Goal: Task Accomplishment & Management: Manage account settings

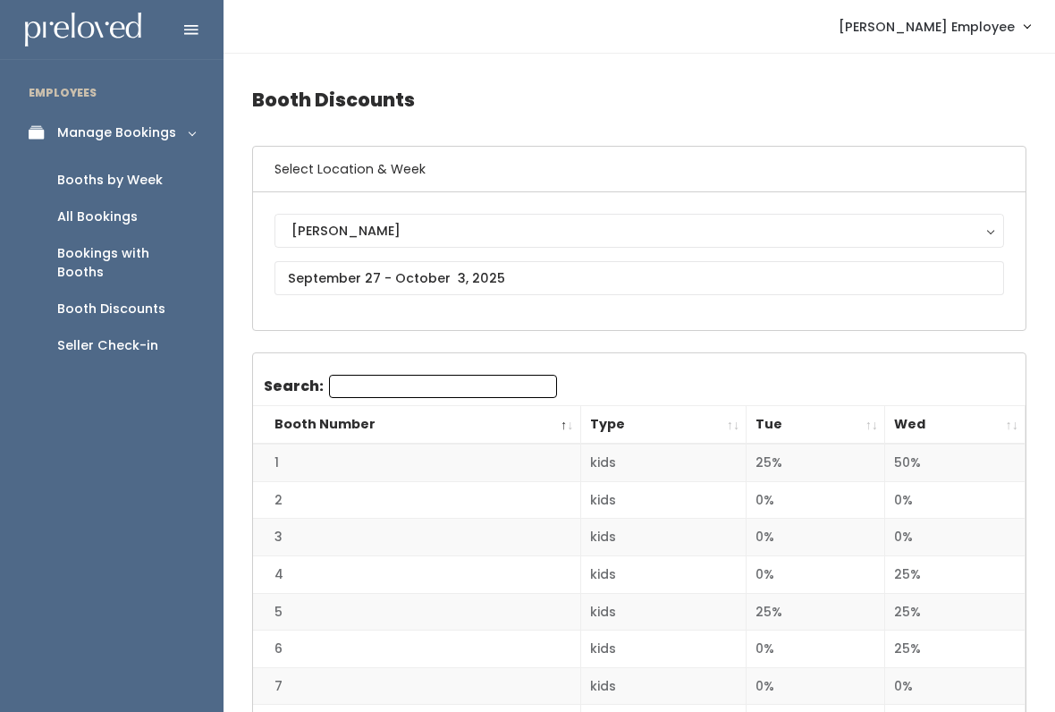
click at [111, 300] on div "Booth Discounts" at bounding box center [111, 309] width 108 height 19
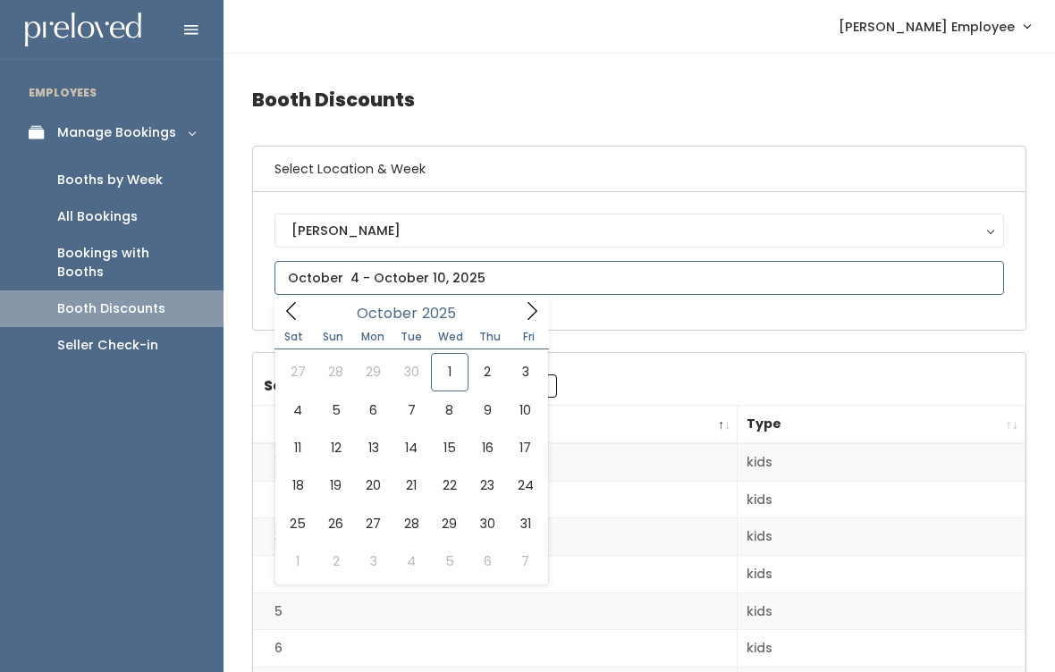
click at [290, 314] on icon at bounding box center [291, 311] width 10 height 18
type input "[DATE] to [DATE]"
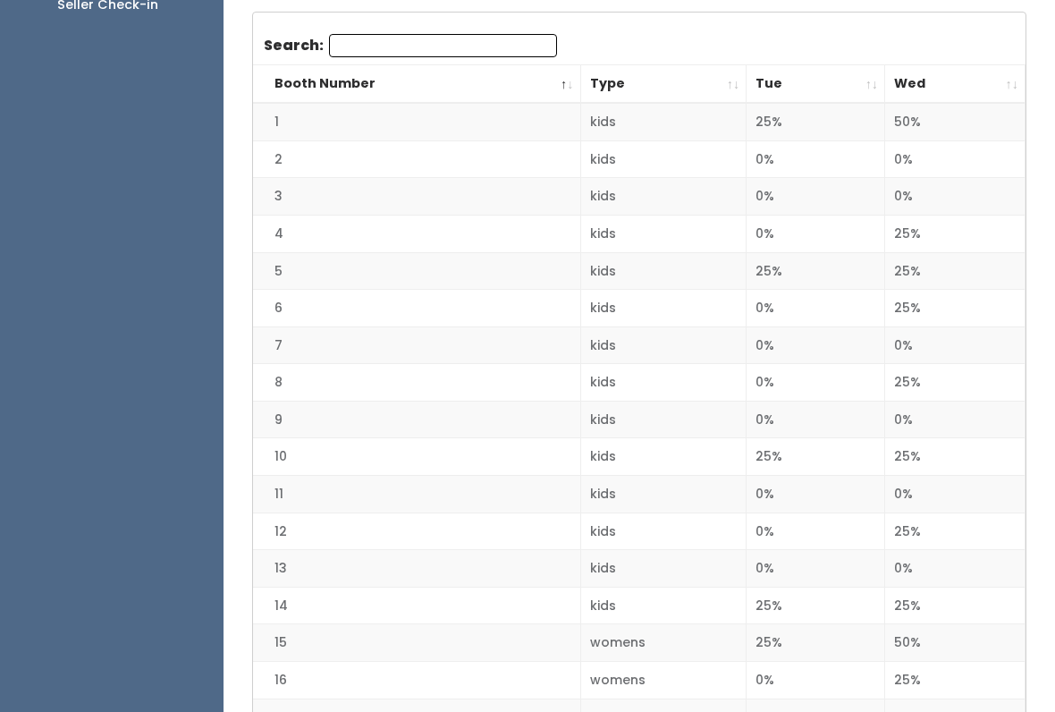
scroll to position [346, 0]
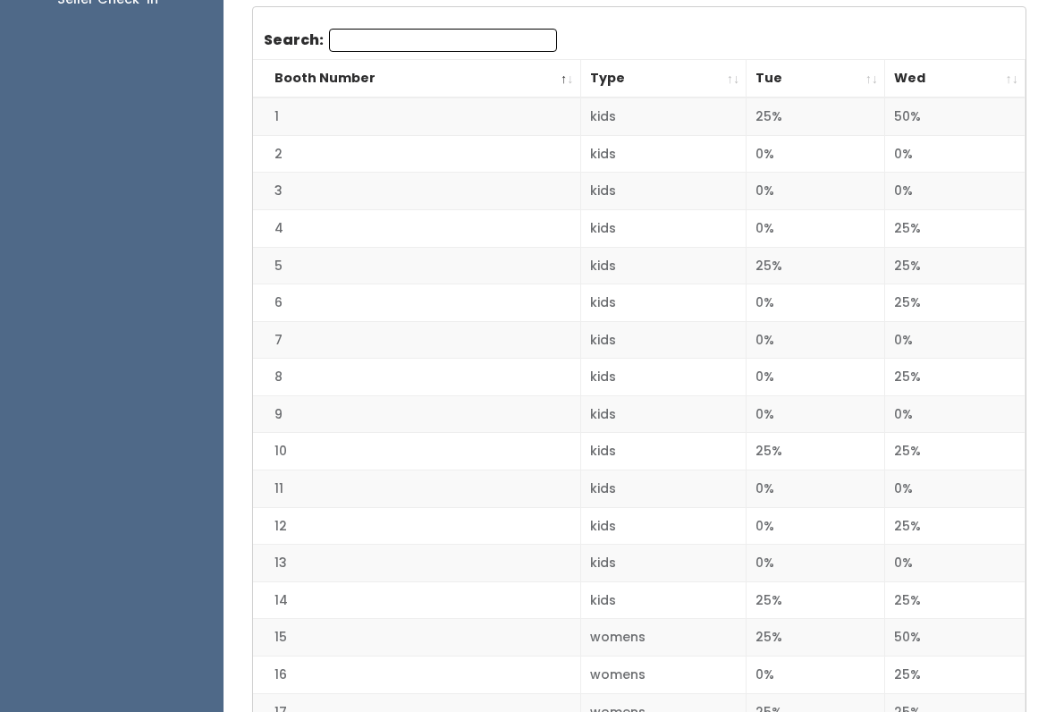
click at [1008, 77] on th "Wed" at bounding box center [955, 79] width 140 height 38
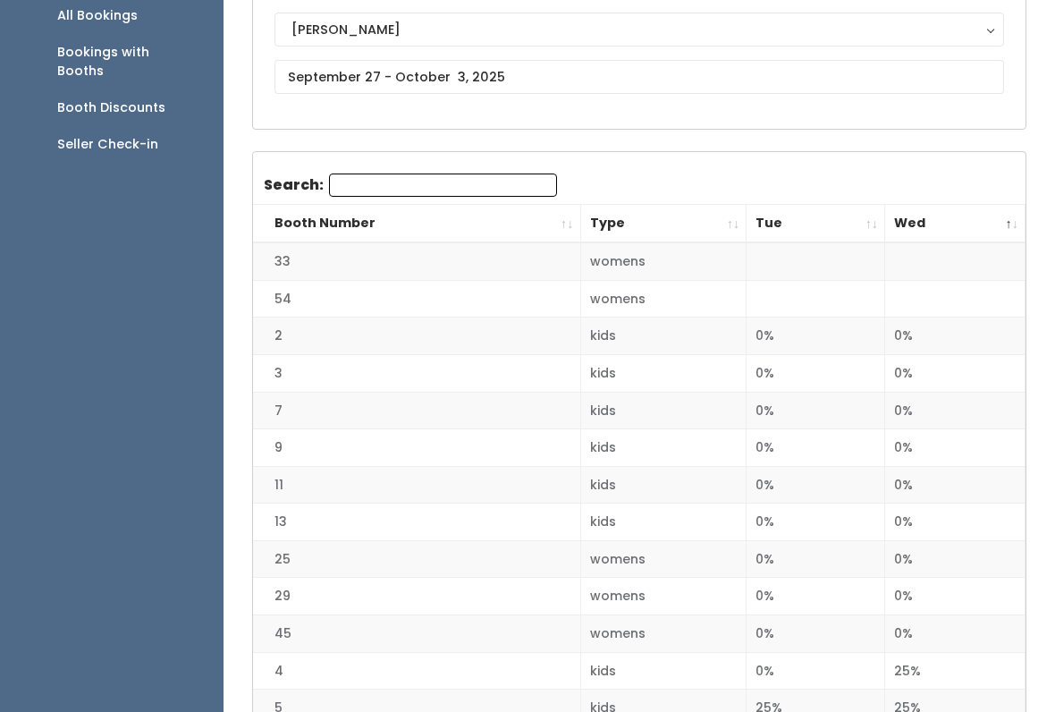
scroll to position [255, 0]
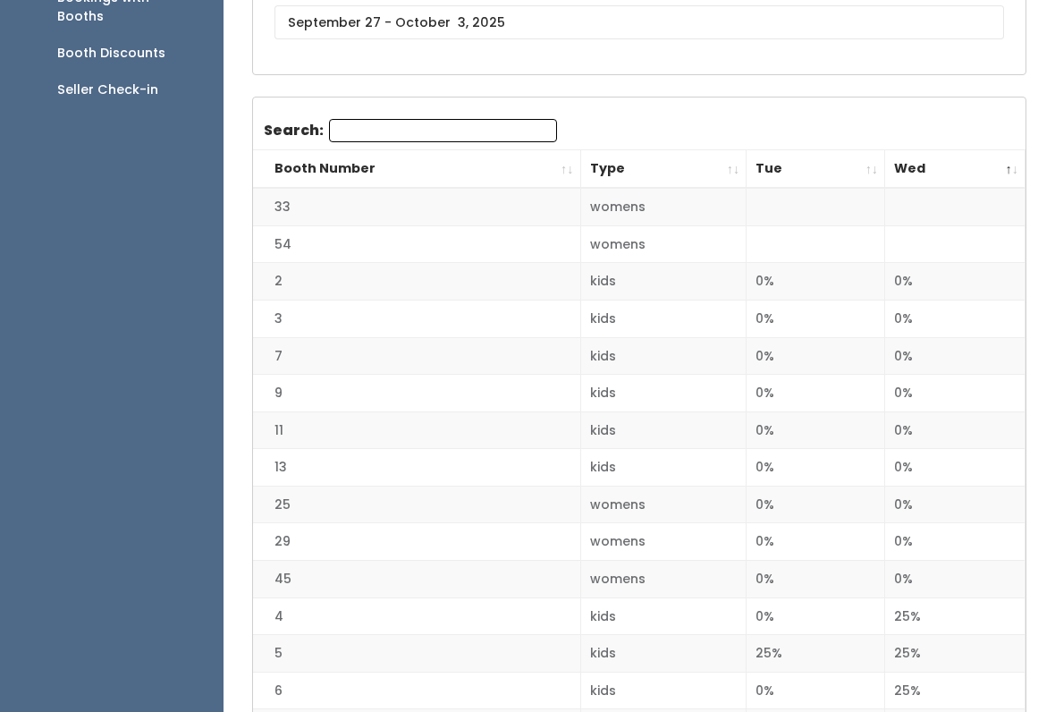
click at [855, 163] on th "Tue" at bounding box center [816, 170] width 139 height 38
click at [563, 160] on th "Booth Number" at bounding box center [416, 169] width 327 height 38
click at [984, 176] on th "Wed" at bounding box center [955, 169] width 140 height 38
click at [1010, 165] on th "Wed" at bounding box center [955, 169] width 140 height 38
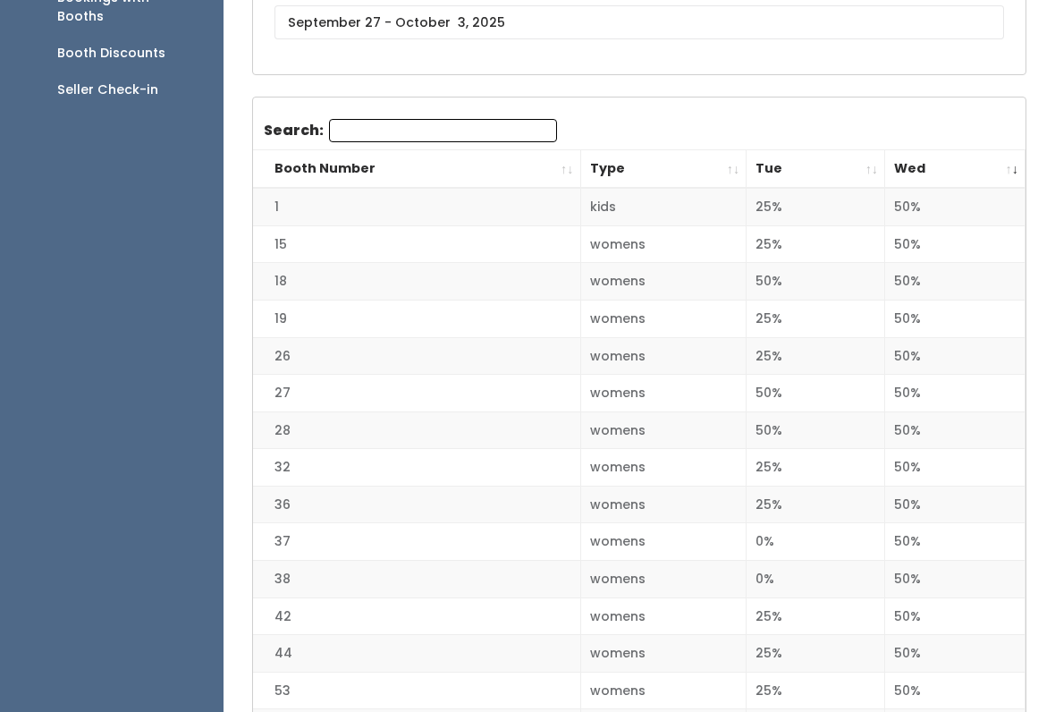
click at [1002, 169] on th "Wed" at bounding box center [955, 169] width 140 height 38
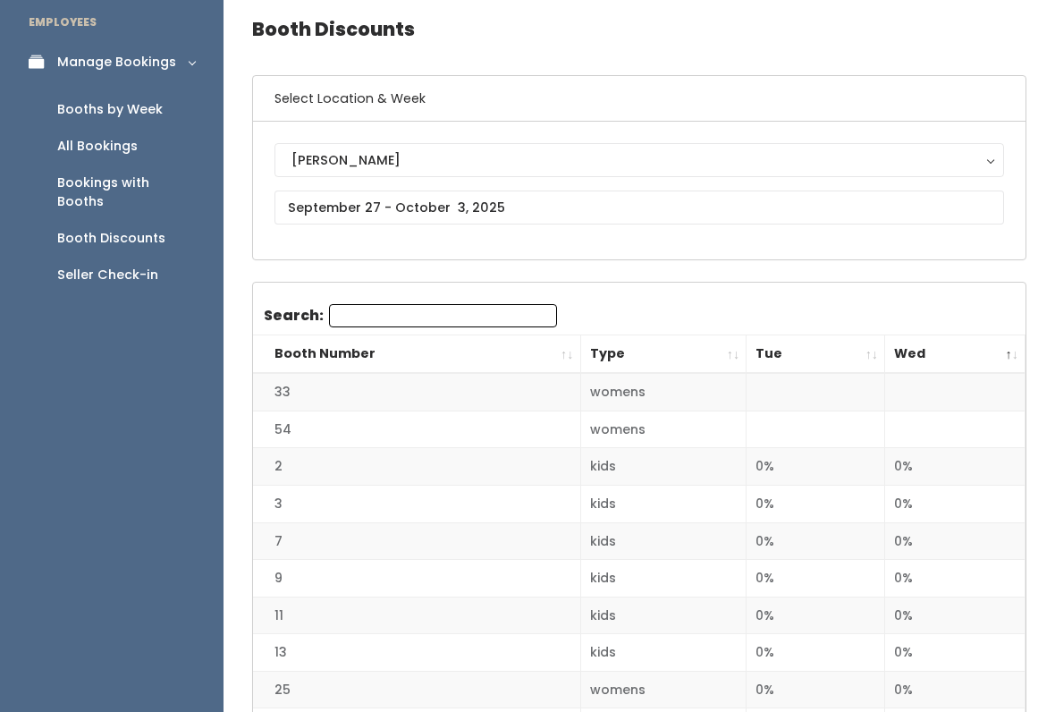
scroll to position [0, 0]
